Goal: Navigation & Orientation: Find specific page/section

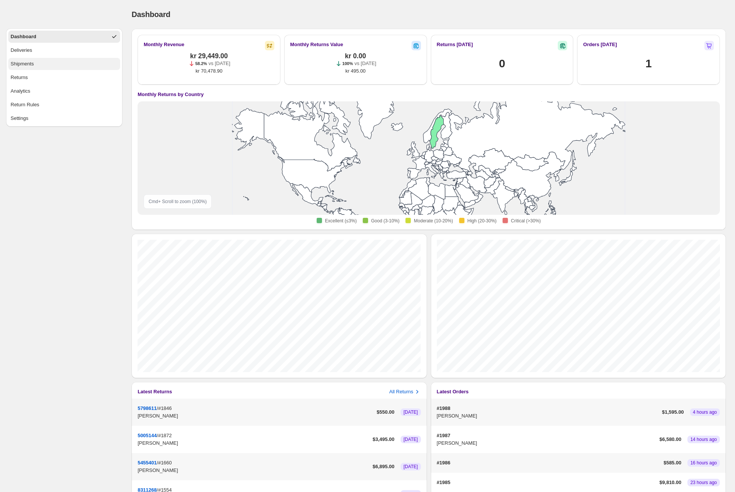
click at [71, 68] on button "Shipments" at bounding box center [64, 64] width 112 height 12
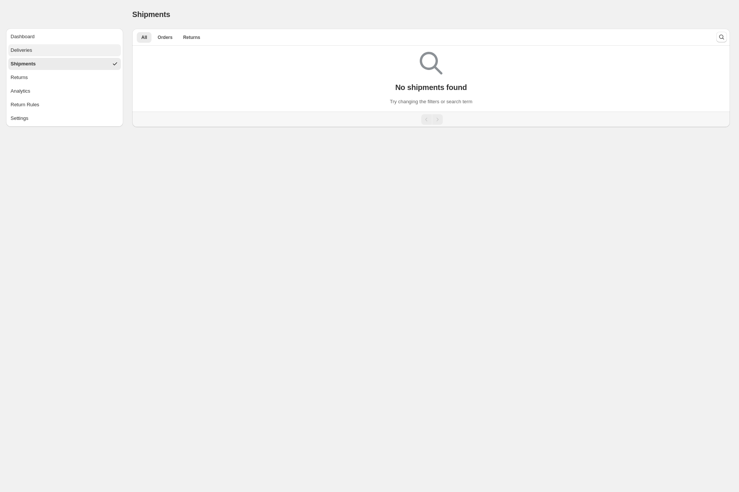
click at [78, 55] on button "Deliveries" at bounding box center [64, 50] width 113 height 12
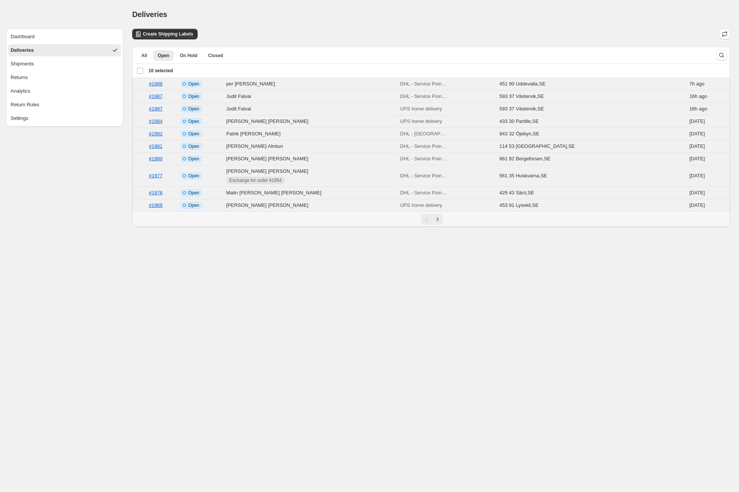
click at [138, 69] on div "Deselect all 10 orders 10 selected" at bounding box center [155, 70] width 36 height 7
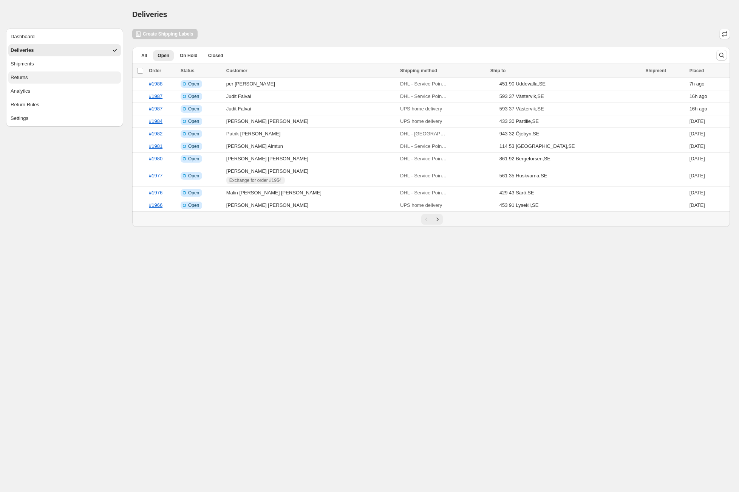
click at [57, 80] on button "Returns" at bounding box center [64, 77] width 113 height 12
